Goal: Transaction & Acquisition: Book appointment/travel/reservation

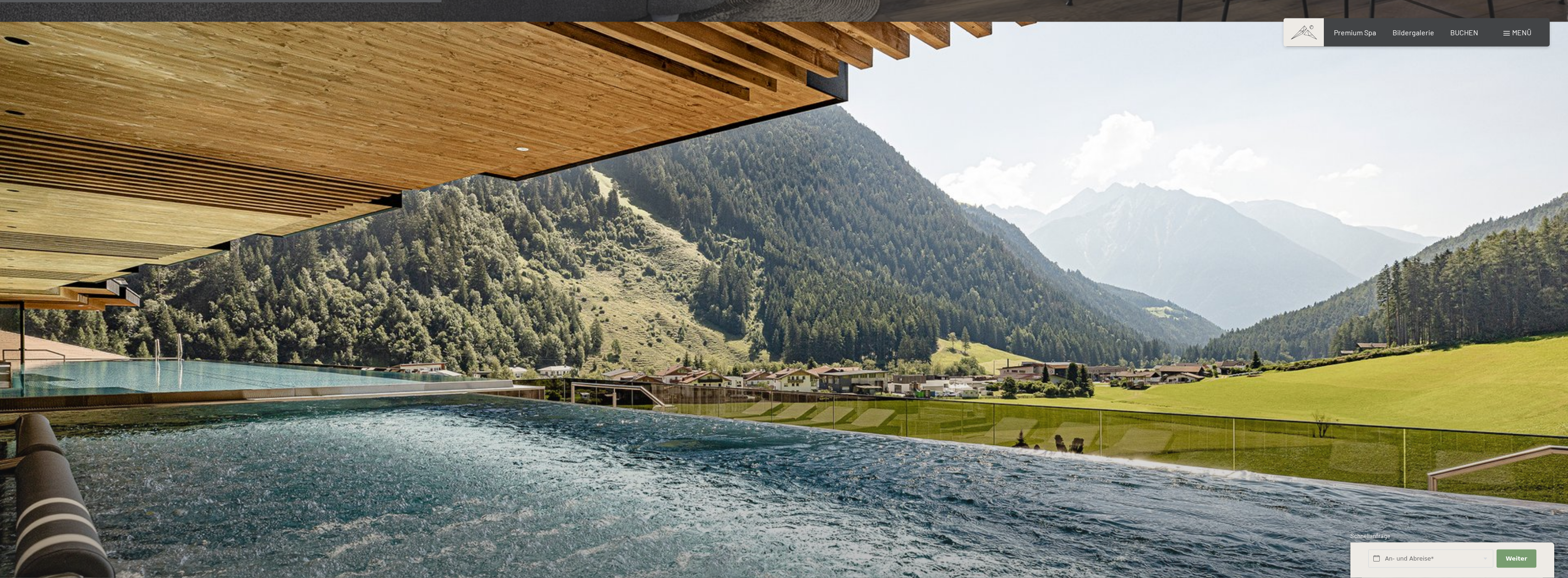
scroll to position [1870, 0]
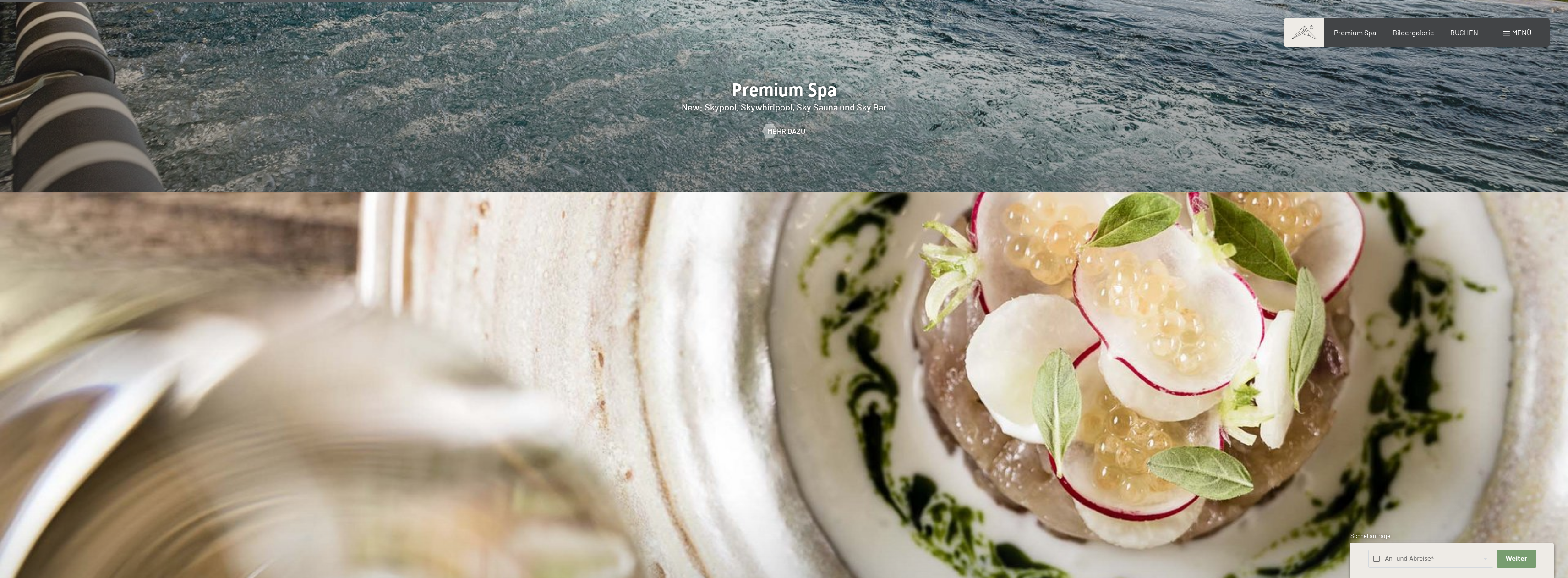
click at [1506, 34] on span at bounding box center [1506, 33] width 6 height 4
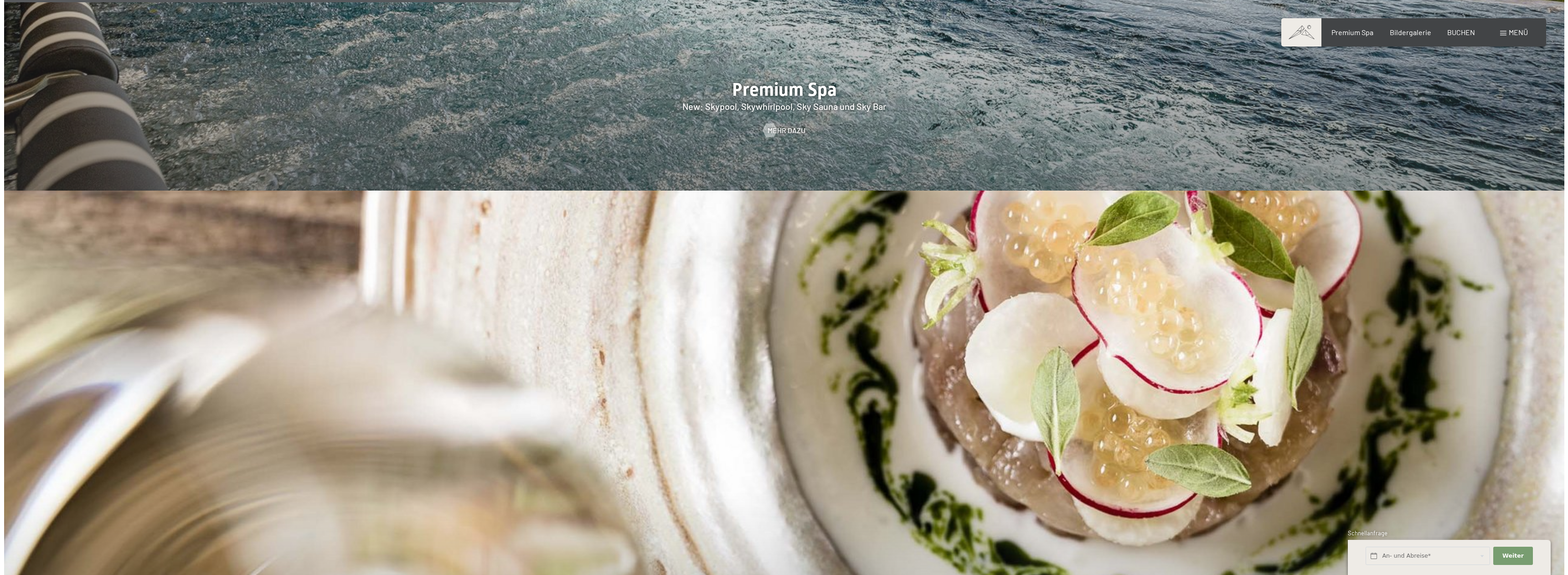
scroll to position [2189, 0]
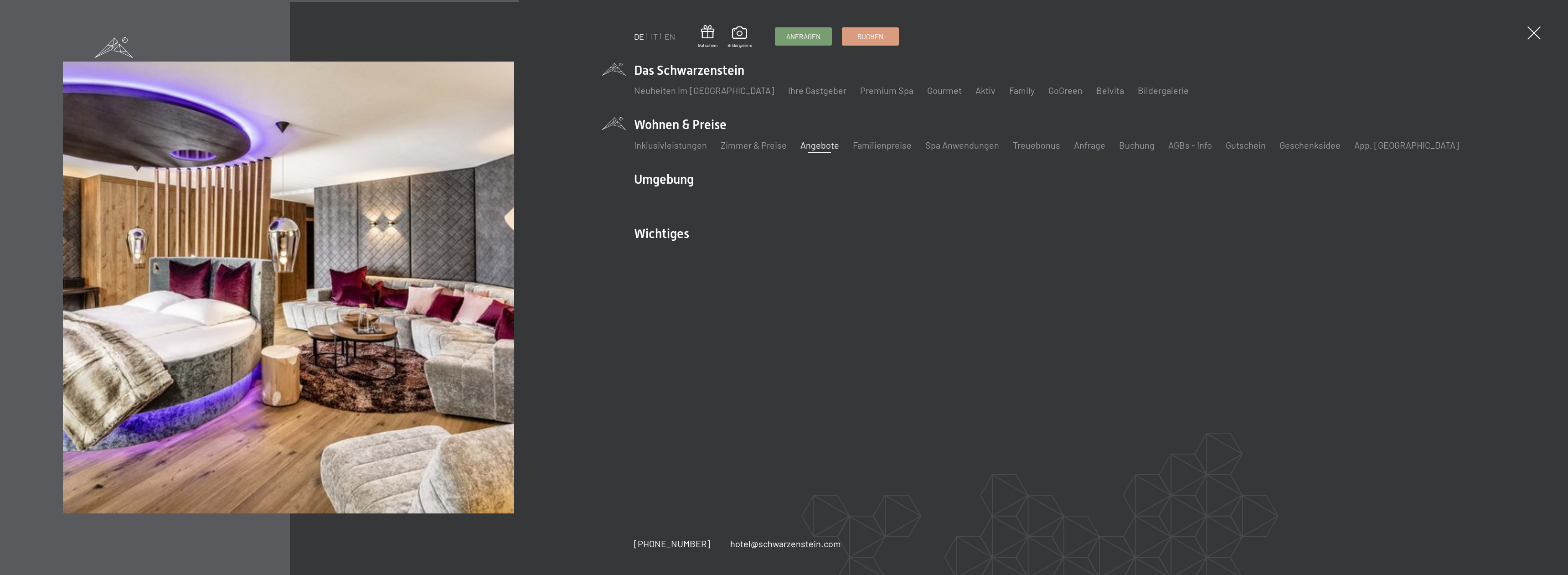
click at [812, 145] on link "Angebote" at bounding box center [820, 145] width 39 height 11
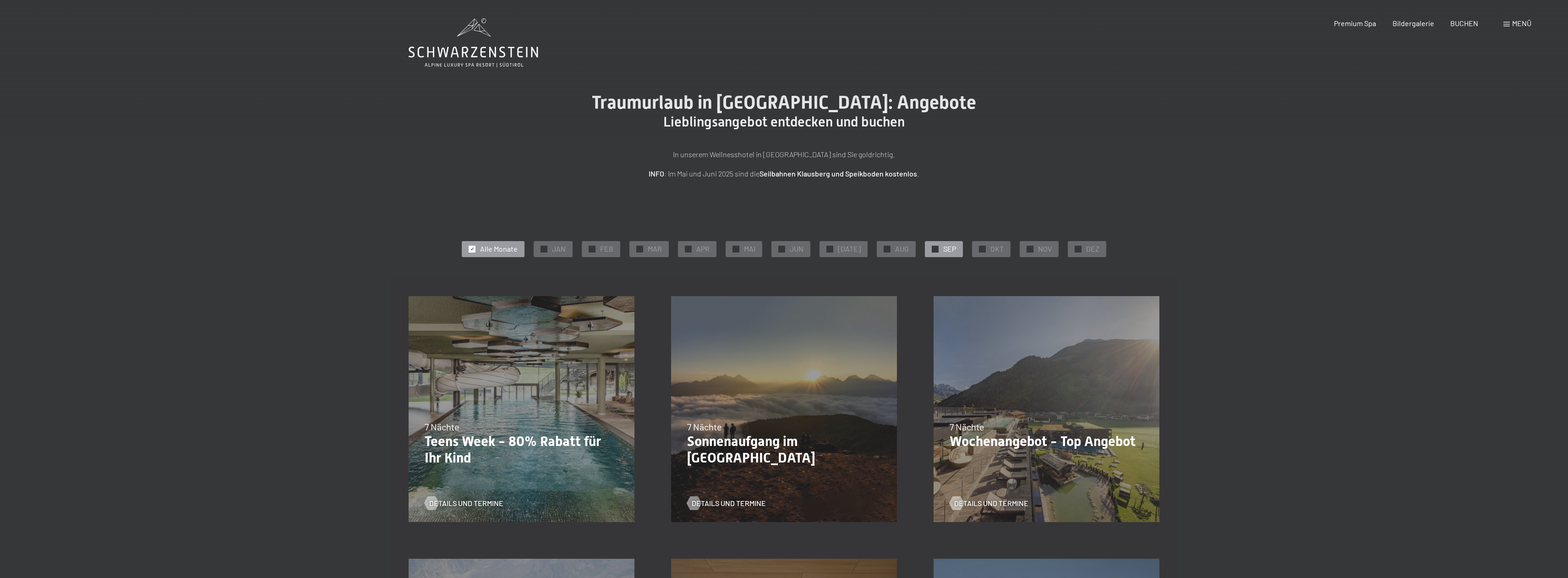
click at [943, 250] on span "SEP" at bounding box center [950, 249] width 13 height 10
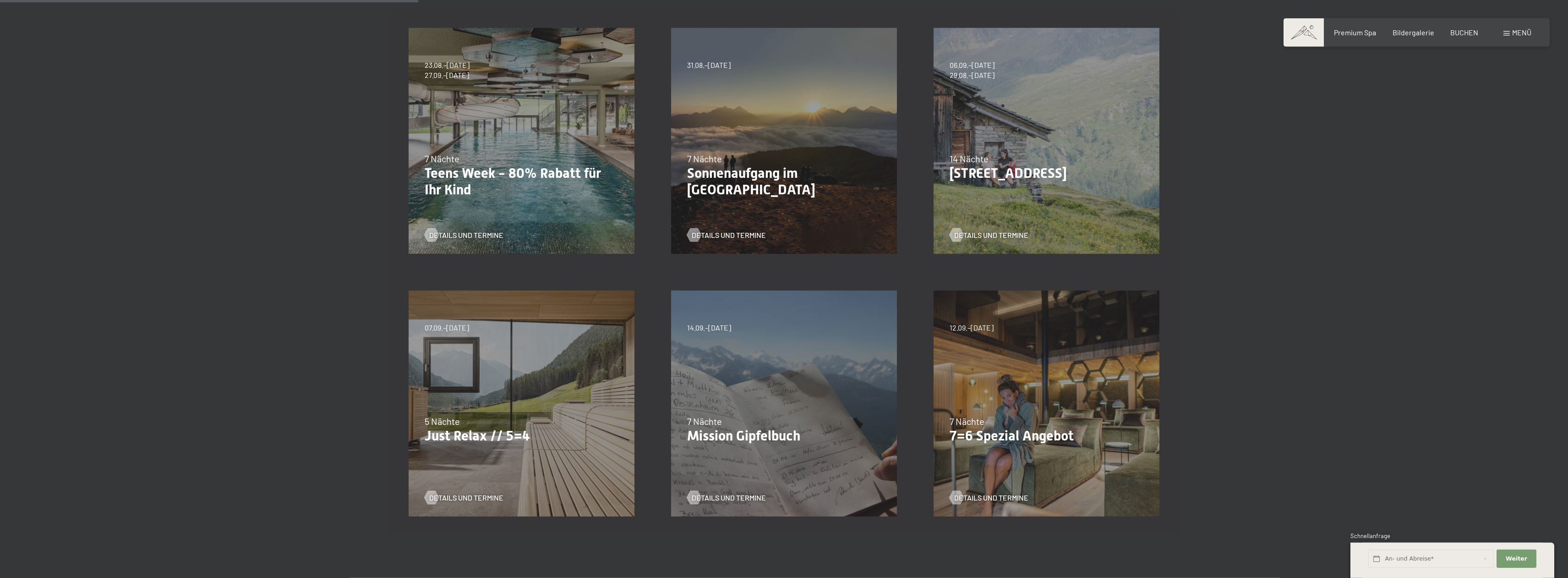
scroll to position [280, 0]
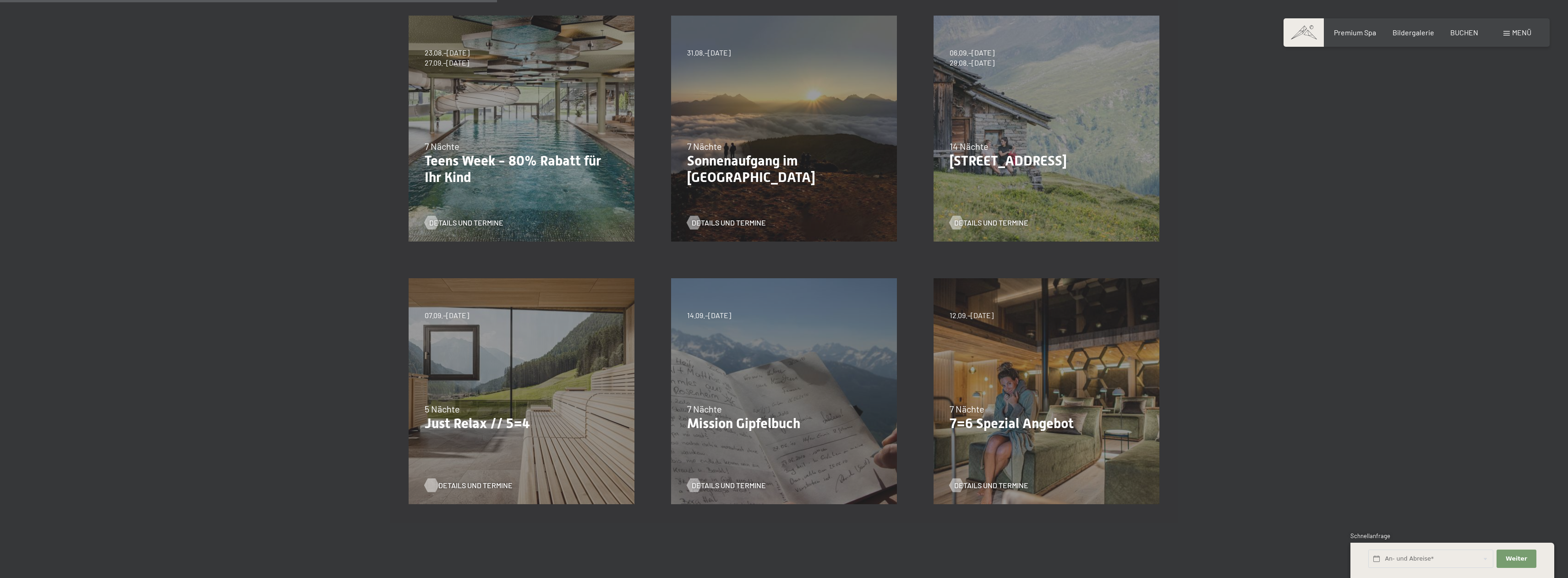
click at [474, 485] on span "Details und Termine" at bounding box center [476, 485] width 75 height 10
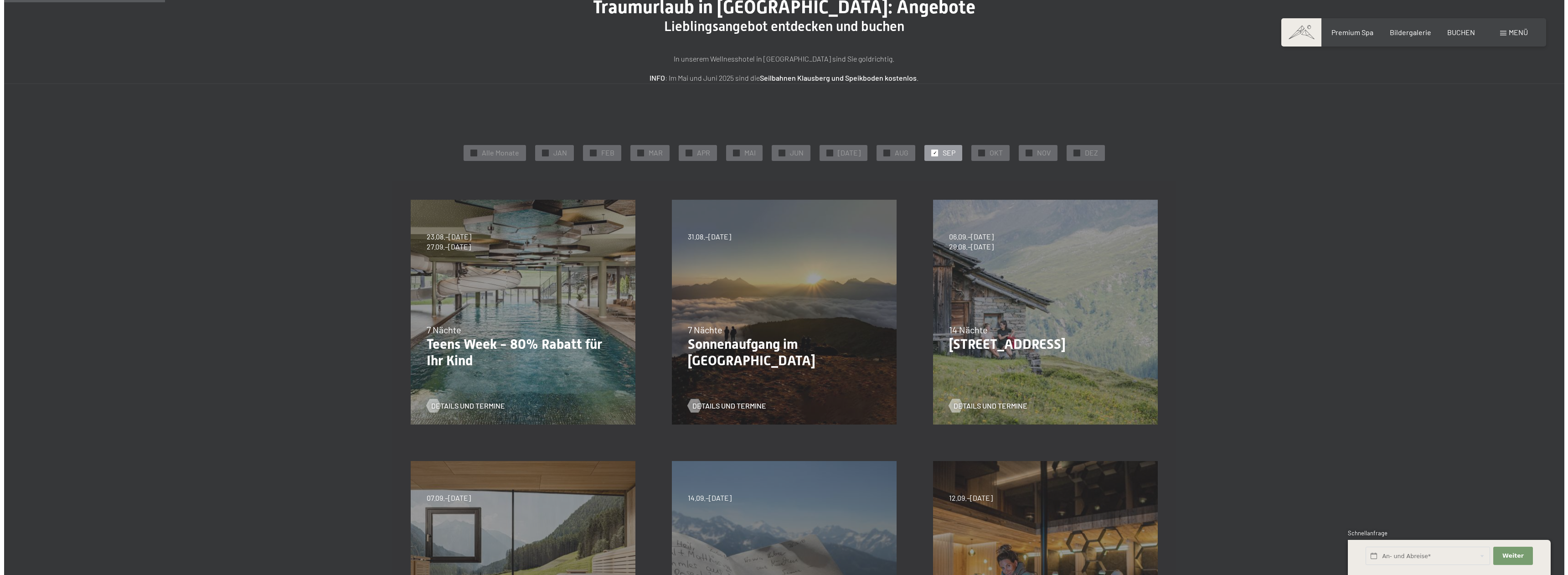
scroll to position [0, 0]
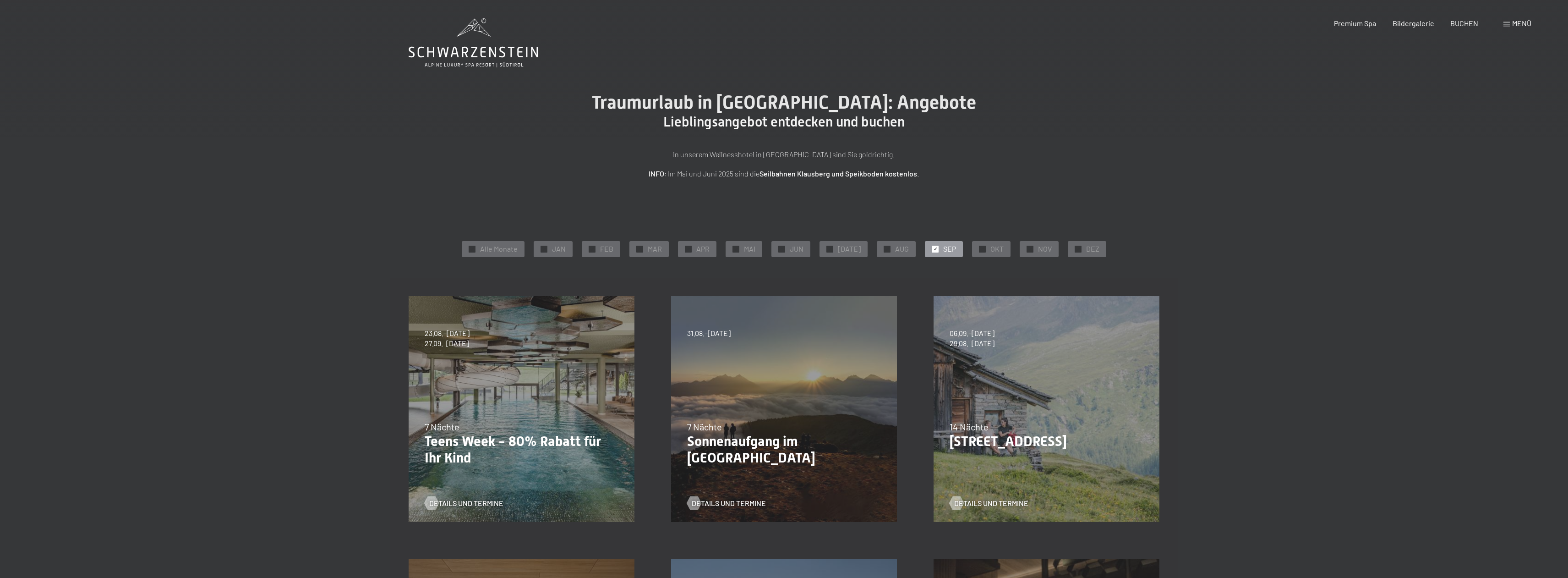
click at [1528, 21] on span "Menü" at bounding box center [1521, 23] width 19 height 9
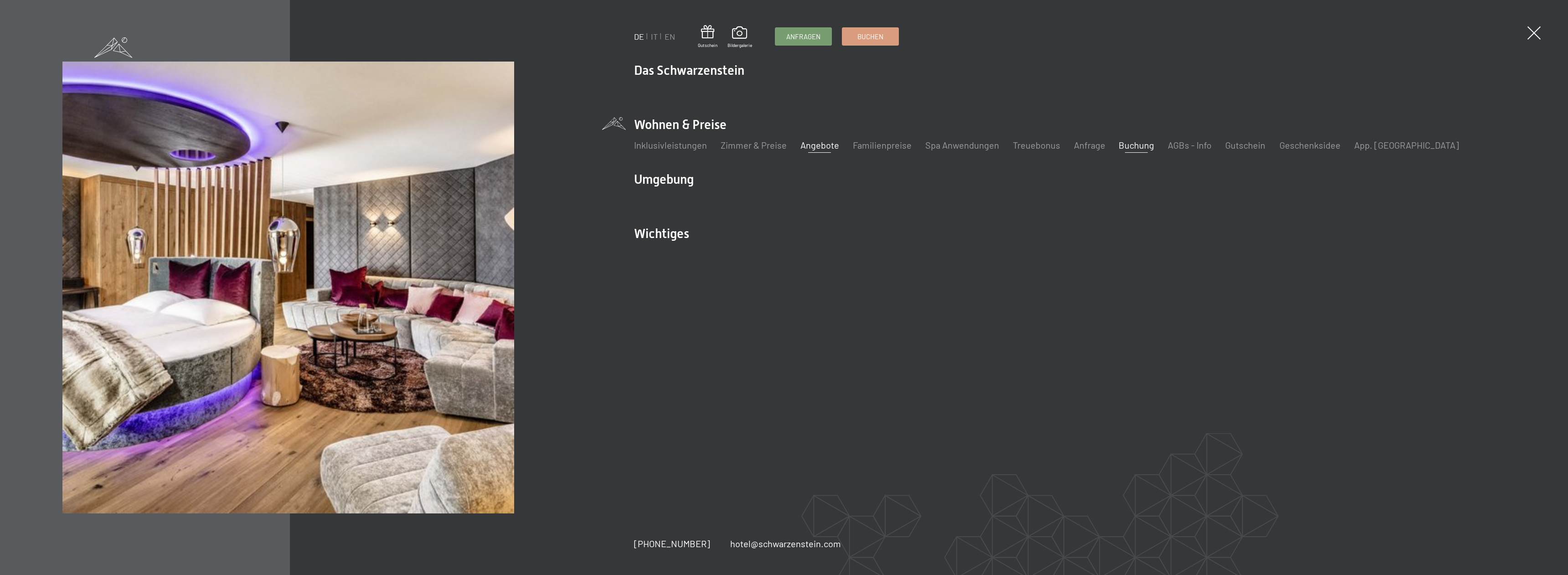
click at [1120, 145] on link "Buchung" at bounding box center [1137, 145] width 36 height 11
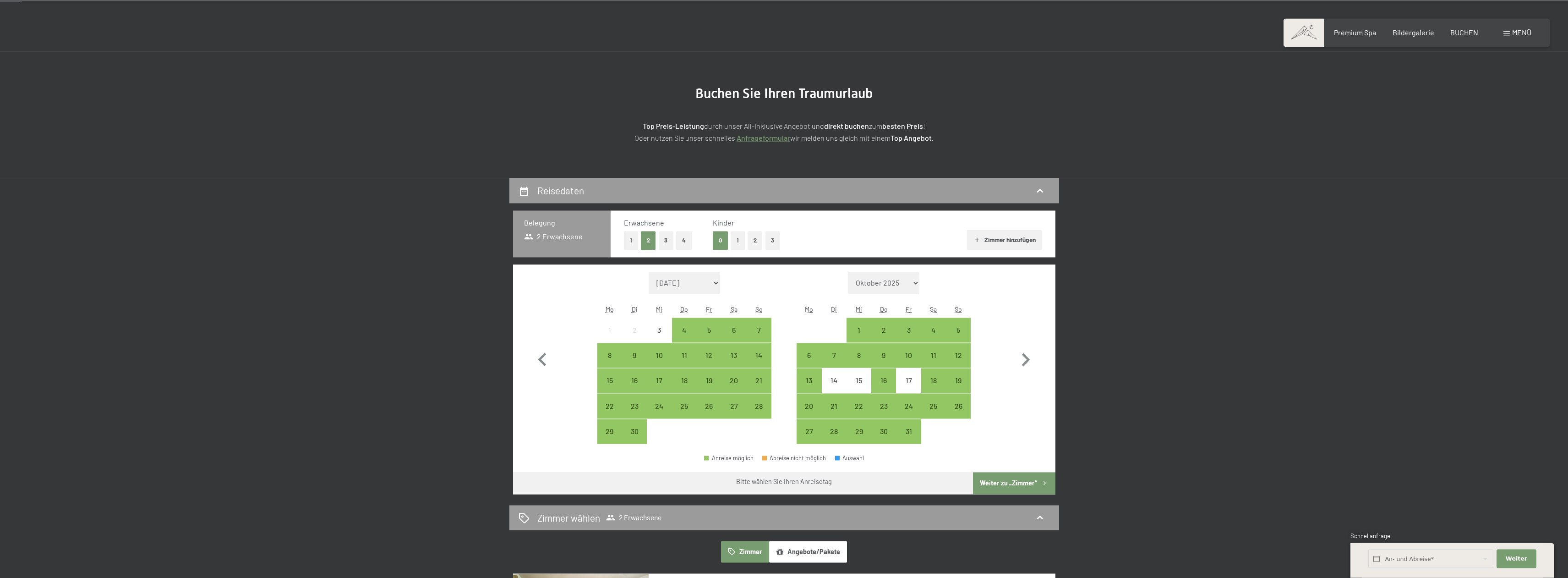
scroll to position [47, 0]
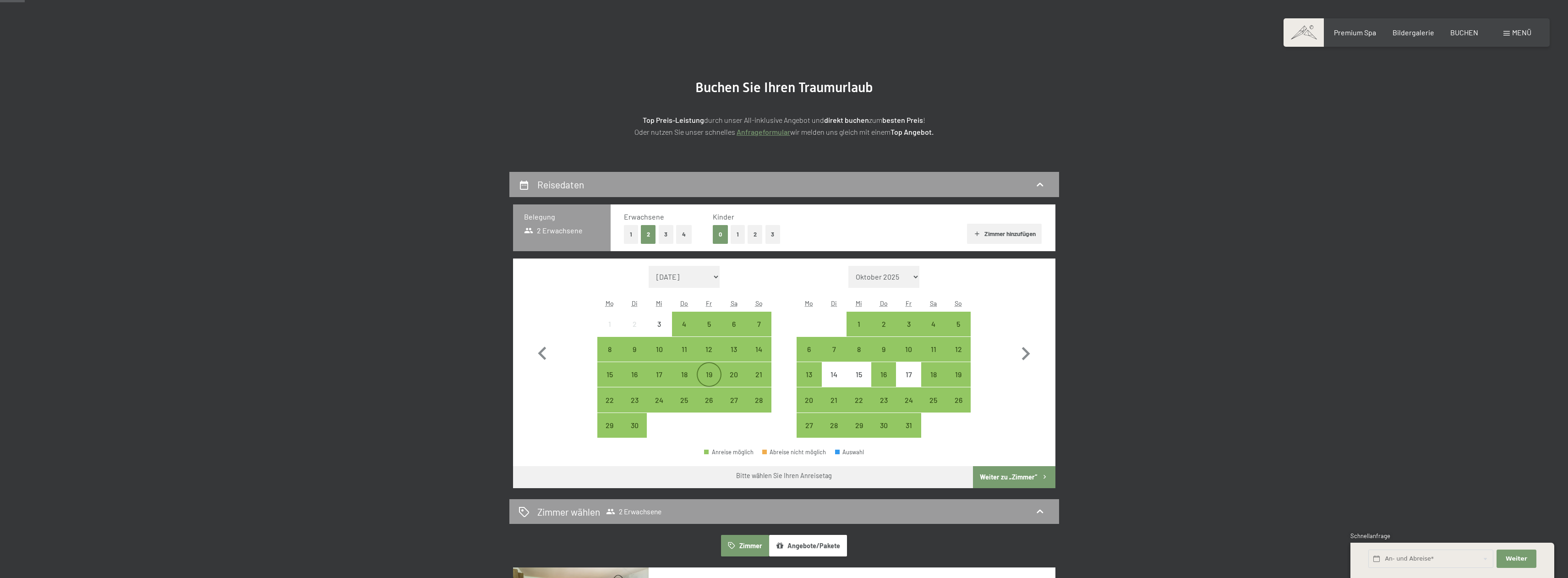
click at [707, 376] on div "19" at bounding box center [709, 382] width 23 height 23
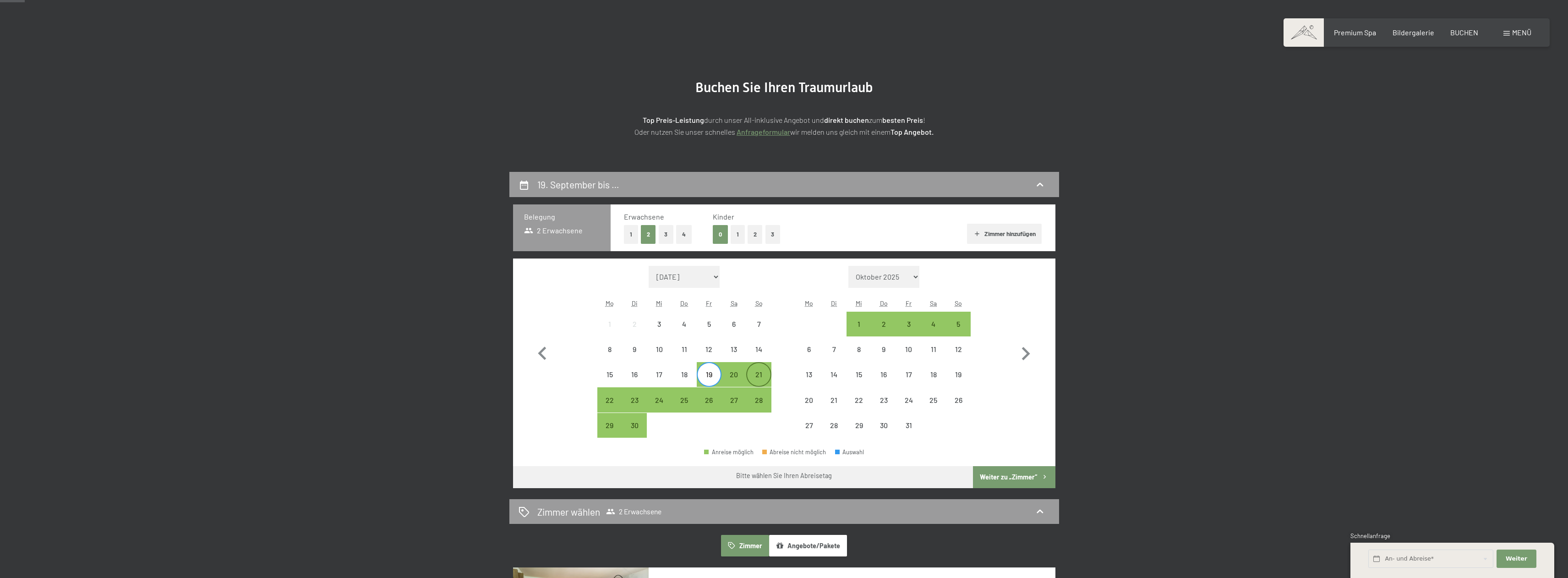
click at [761, 373] on div "21" at bounding box center [759, 382] width 23 height 23
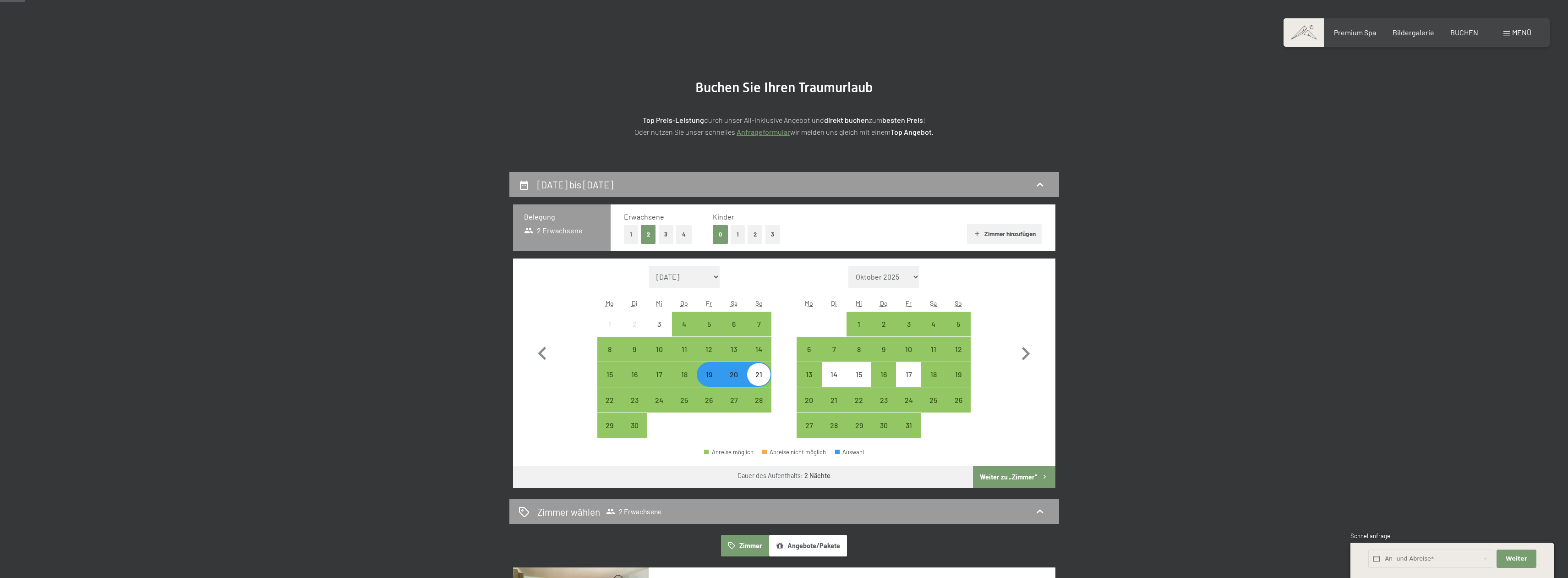
click at [1008, 476] on button "Weiter zu „Zimmer“" at bounding box center [1014, 477] width 82 height 22
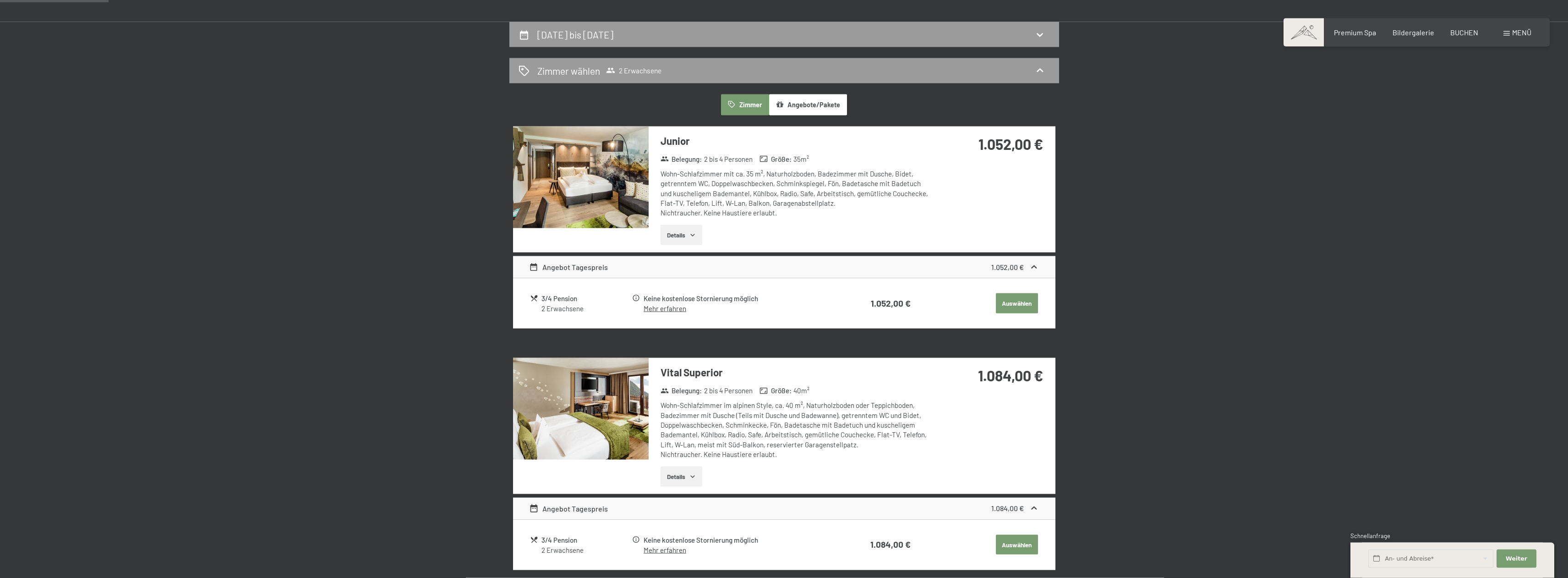
scroll to position [172, 0]
